Goal: Information Seeking & Learning: Learn about a topic

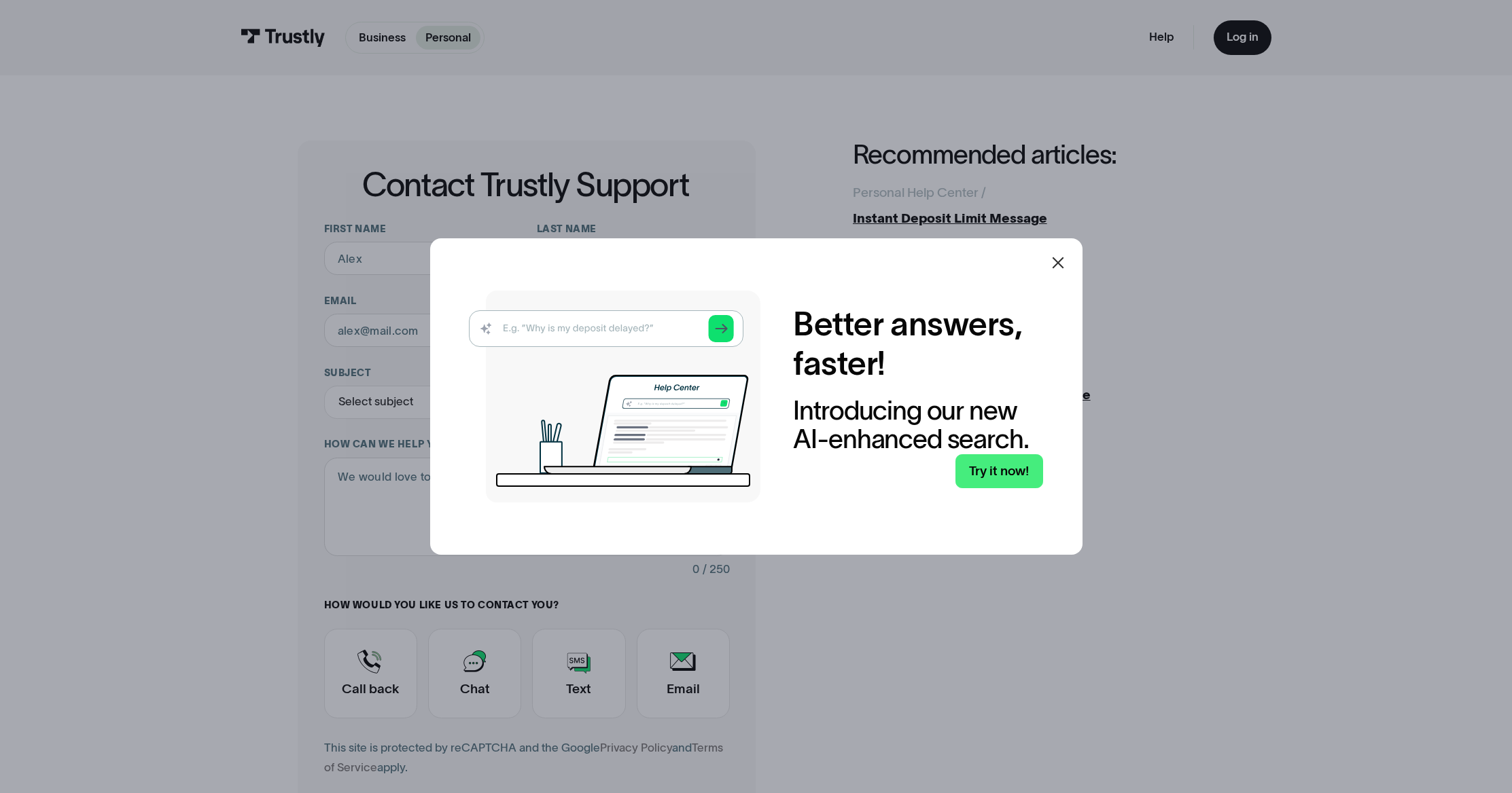
click at [1060, 267] on icon at bounding box center [1057, 263] width 16 height 16
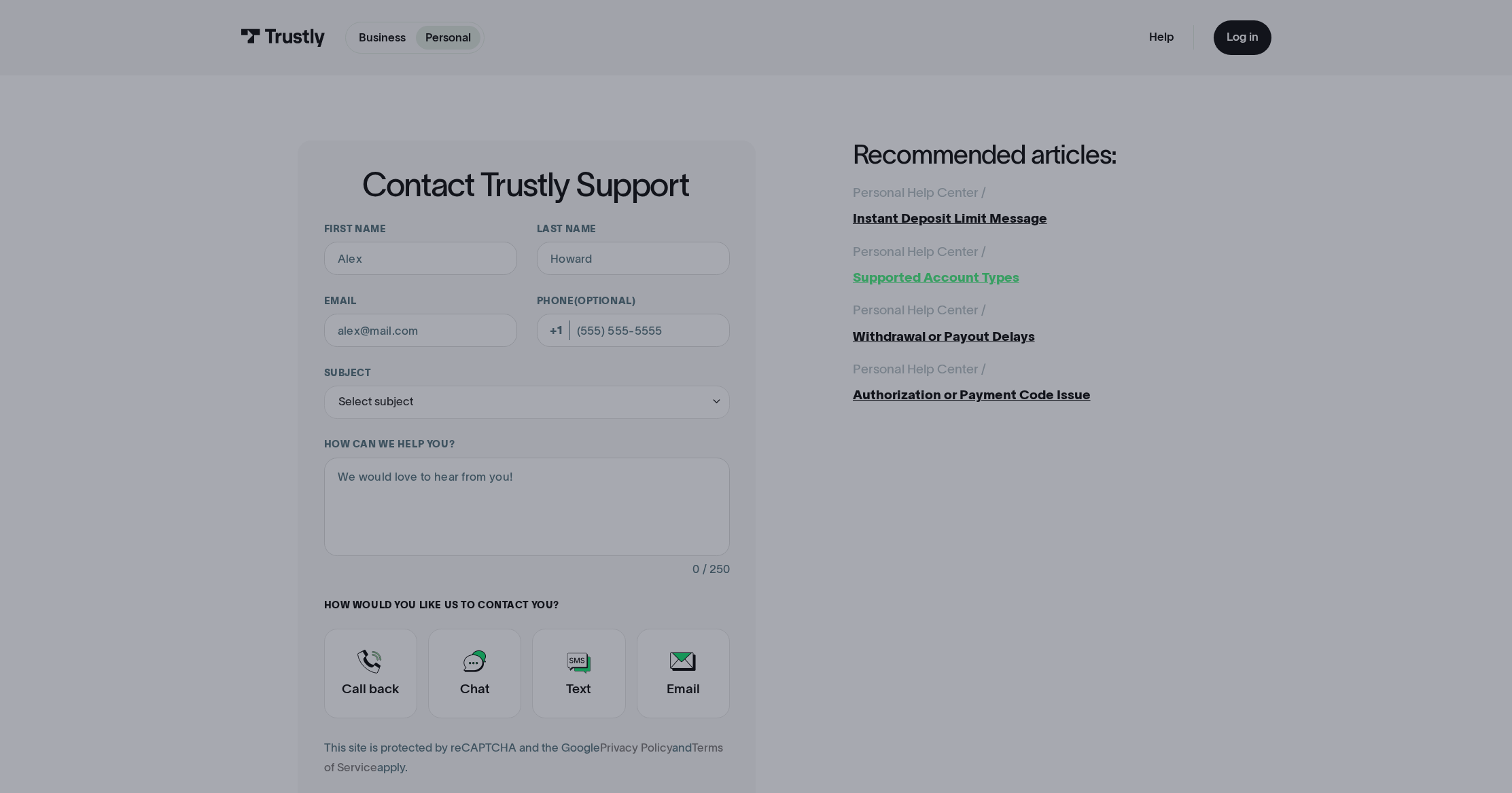
click at [1060, 262] on link "Personal Help Center / / Supported Account Types" at bounding box center [1032, 265] width 361 height 45
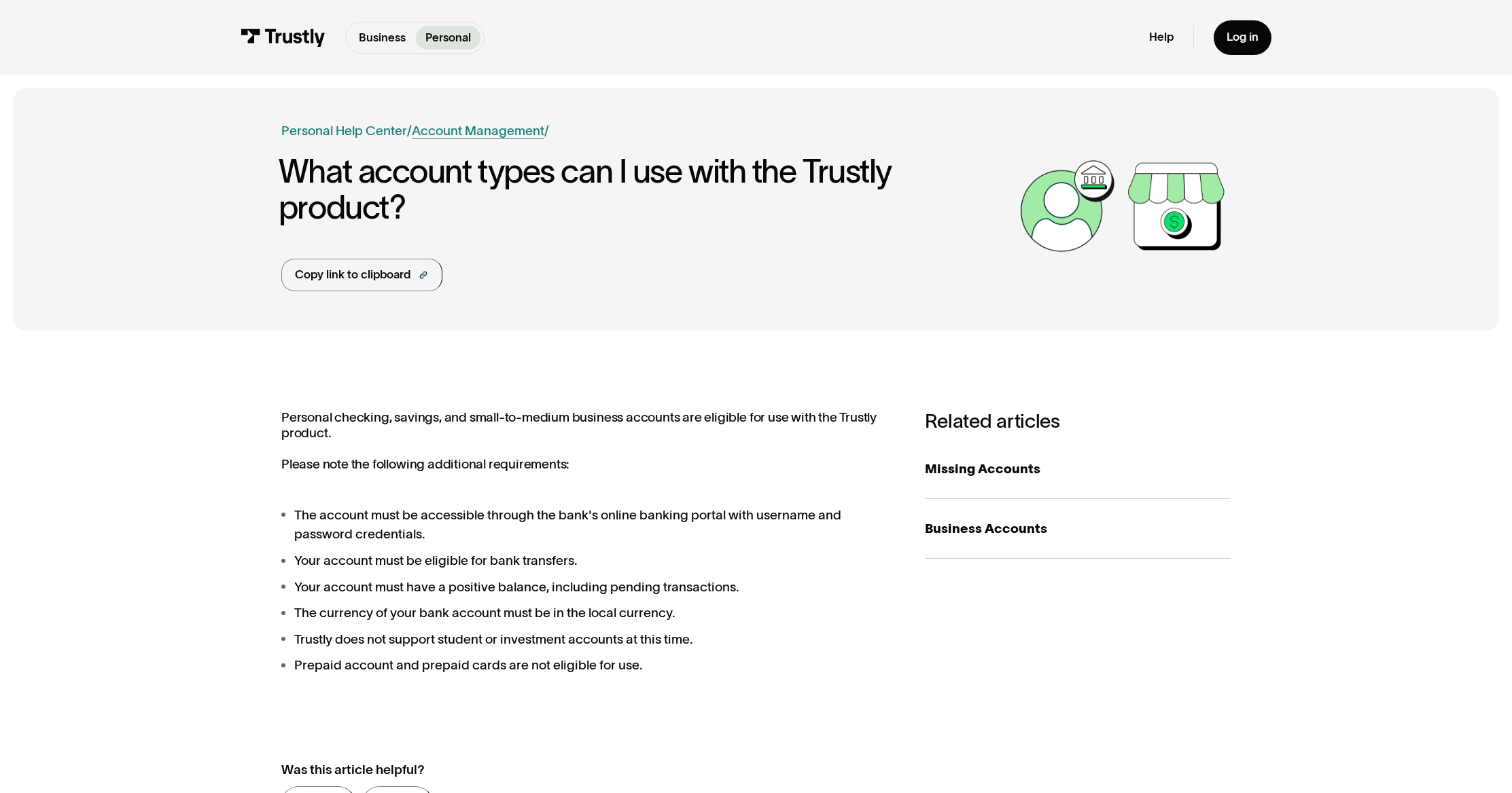
click at [465, 132] on link "Account Management" at bounding box center [478, 130] width 133 height 15
